Goal: Transaction & Acquisition: Subscribe to service/newsletter

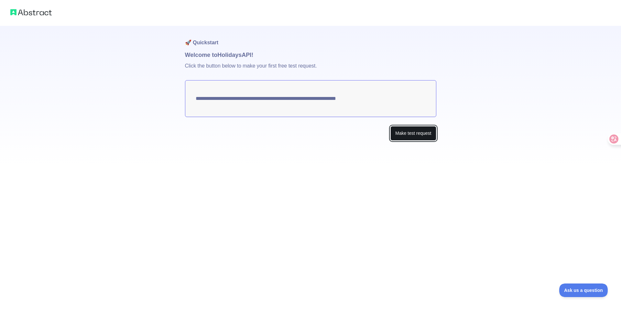
click at [419, 135] on button "Make test request" at bounding box center [413, 133] width 46 height 15
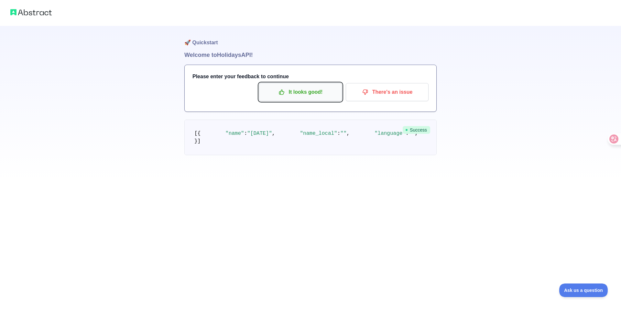
click at [315, 96] on p "It looks good!" at bounding box center [300, 92] width 73 height 11
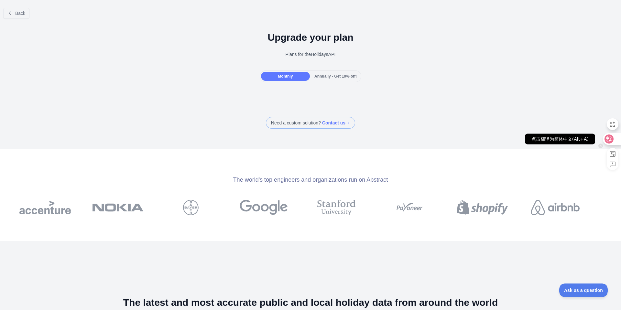
click at [609, 137] on icon at bounding box center [608, 138] width 5 height 5
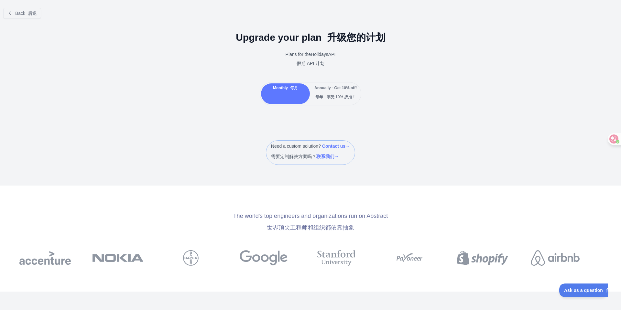
click at [295, 96] on div "Monthly 每月" at bounding box center [285, 93] width 49 height 21
click at [22, 15] on span "Back 后退" at bounding box center [26, 13] width 22 height 5
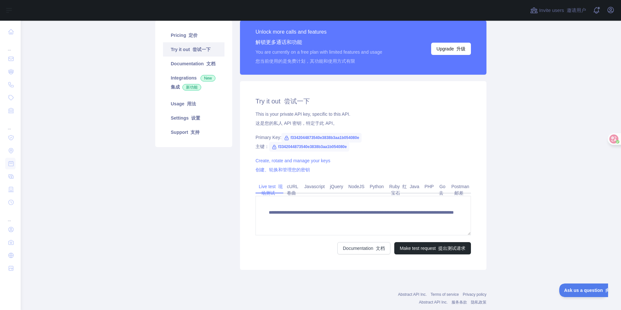
scroll to position [65, 0]
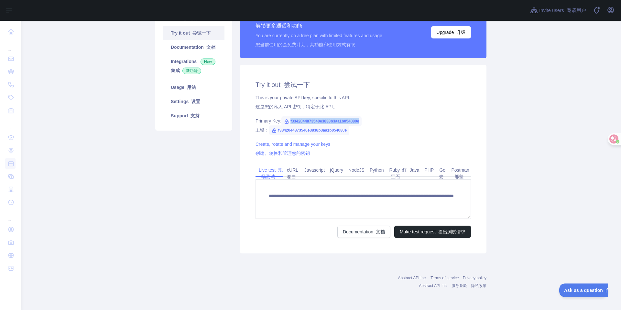
drag, startPoint x: 286, startPoint y: 122, endPoint x: 358, endPoint y: 122, distance: 71.8
click at [358, 122] on span "f3342044873540e3838b3aa1b054080e" at bounding box center [321, 121] width 80 height 10
click at [358, 131] on div "Primary Key: f3342044873540e3838b3aa1b054080e 主键： f3342044873540e3838b3aa1b0540…" at bounding box center [362, 127] width 215 height 18
click at [608, 139] on icon at bounding box center [608, 138] width 5 height 5
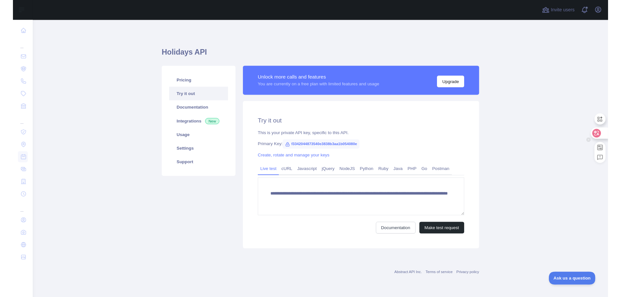
scroll to position [0, 0]
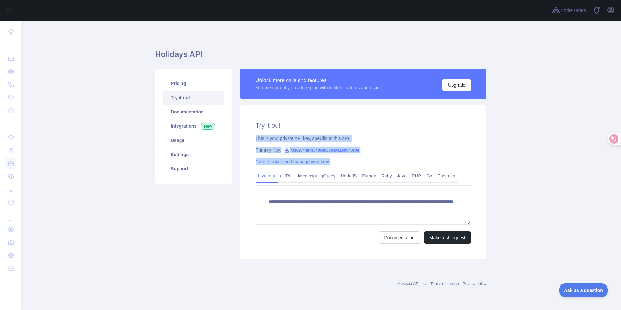
drag, startPoint x: 253, startPoint y: 139, endPoint x: 356, endPoint y: 160, distance: 105.3
click at [356, 160] on div "**********" at bounding box center [363, 182] width 246 height 154
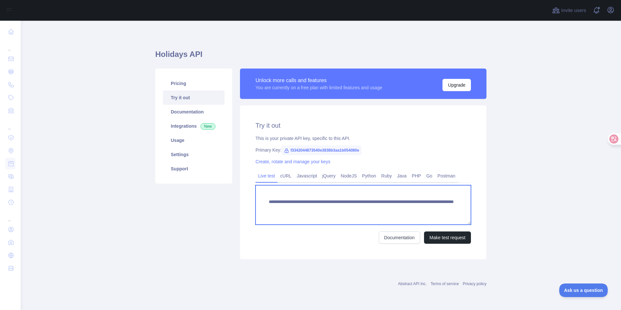
click at [322, 217] on textarea "**********" at bounding box center [362, 204] width 215 height 39
drag, startPoint x: 295, startPoint y: 213, endPoint x: 258, endPoint y: 197, distance: 40.1
click at [258, 197] on textarea "**********" at bounding box center [362, 204] width 215 height 39
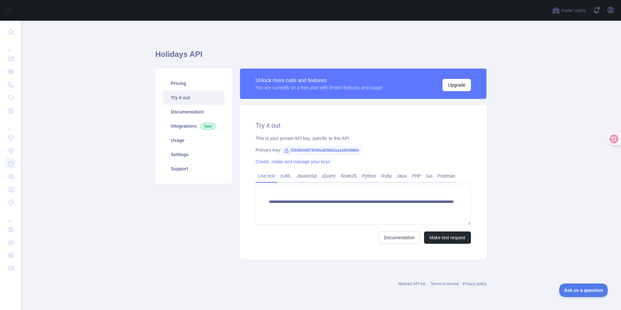
click at [522, 135] on main "**********" at bounding box center [321, 165] width 600 height 289
click at [303, 178] on link "Javascript" at bounding box center [307, 176] width 26 height 10
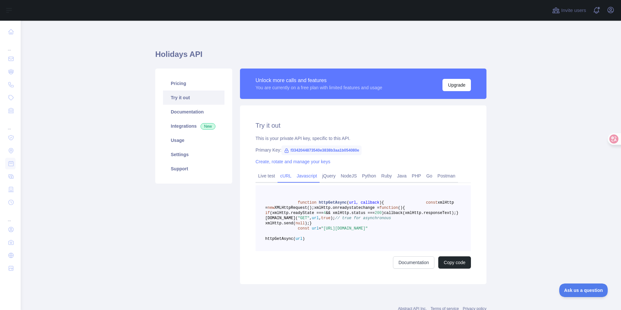
click at [281, 176] on link "cURL" at bounding box center [285, 176] width 16 height 10
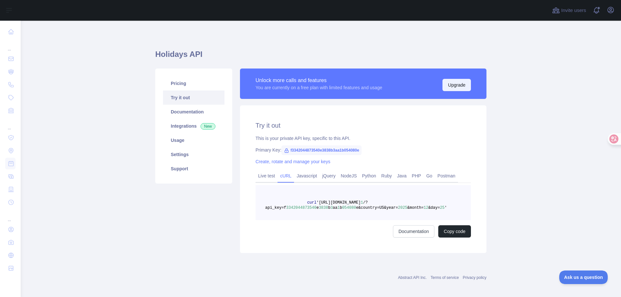
click at [458, 87] on button "Upgrade" at bounding box center [456, 85] width 28 height 12
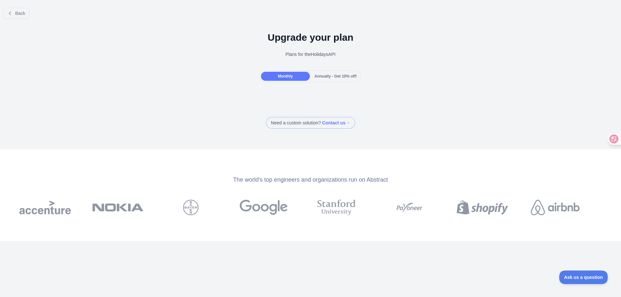
click at [335, 75] on span "Annually - Get 10% off!" at bounding box center [335, 76] width 42 height 5
